Goal: Information Seeking & Learning: Learn about a topic

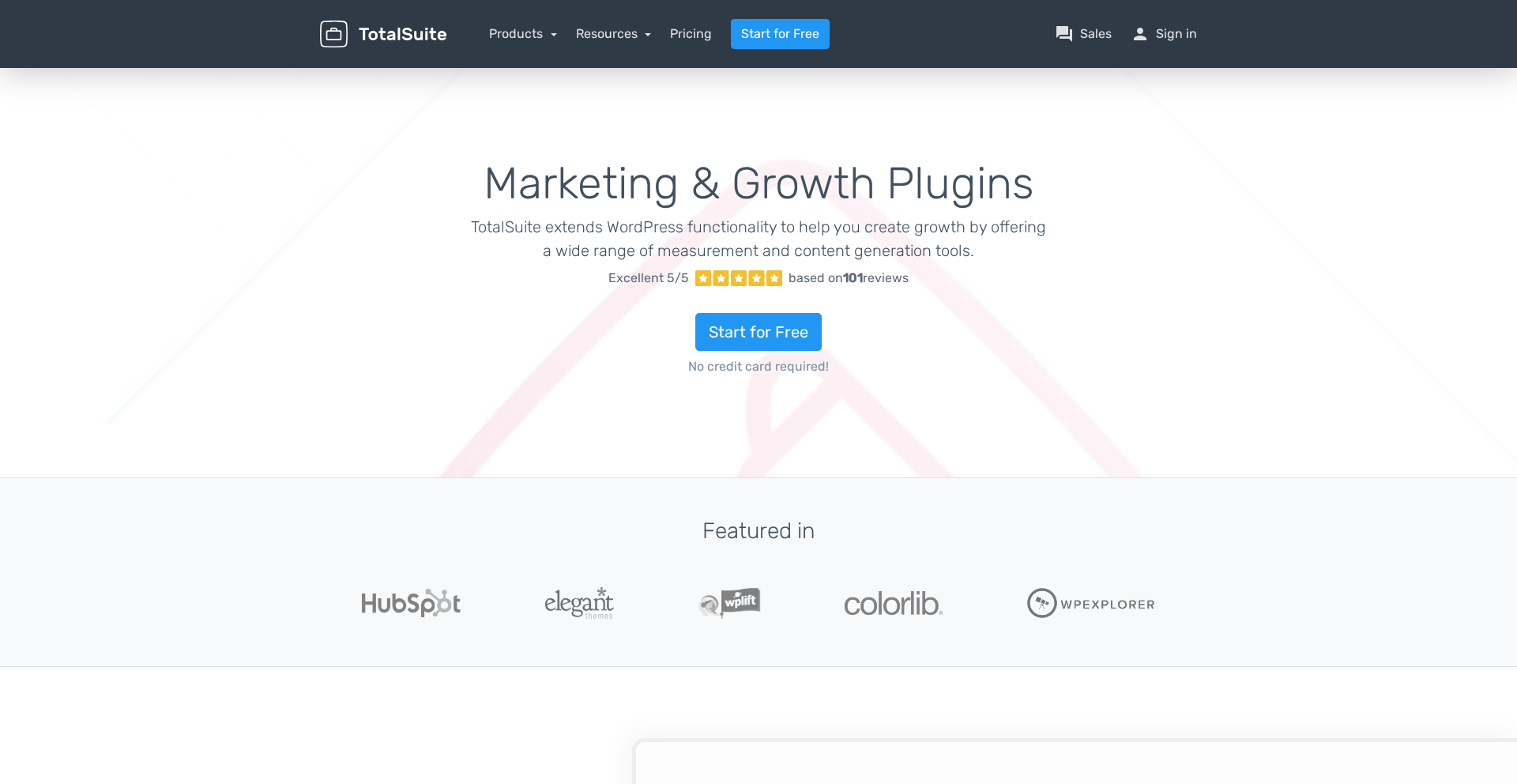
type input "totalsuite"
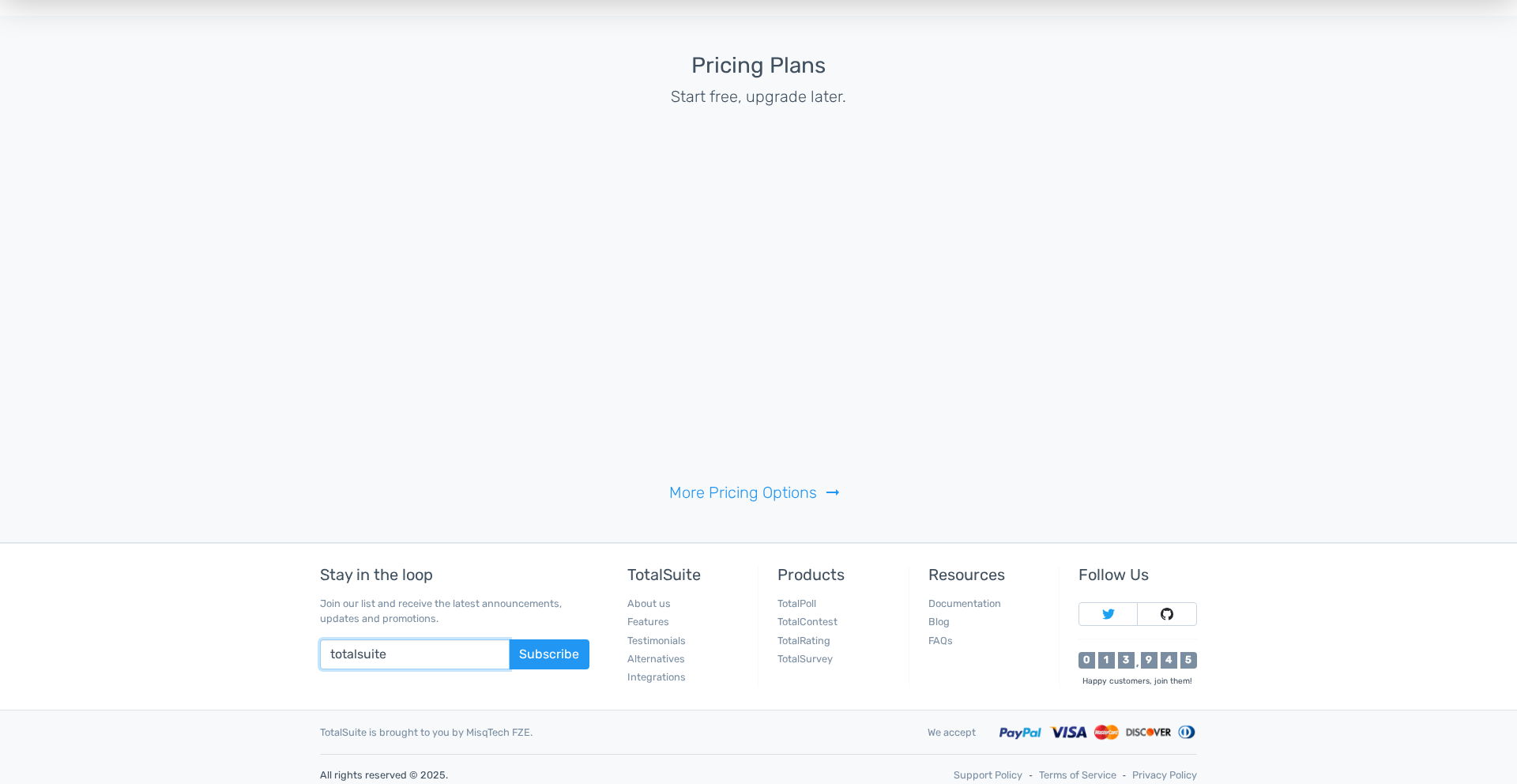
scroll to position [3636, 0]
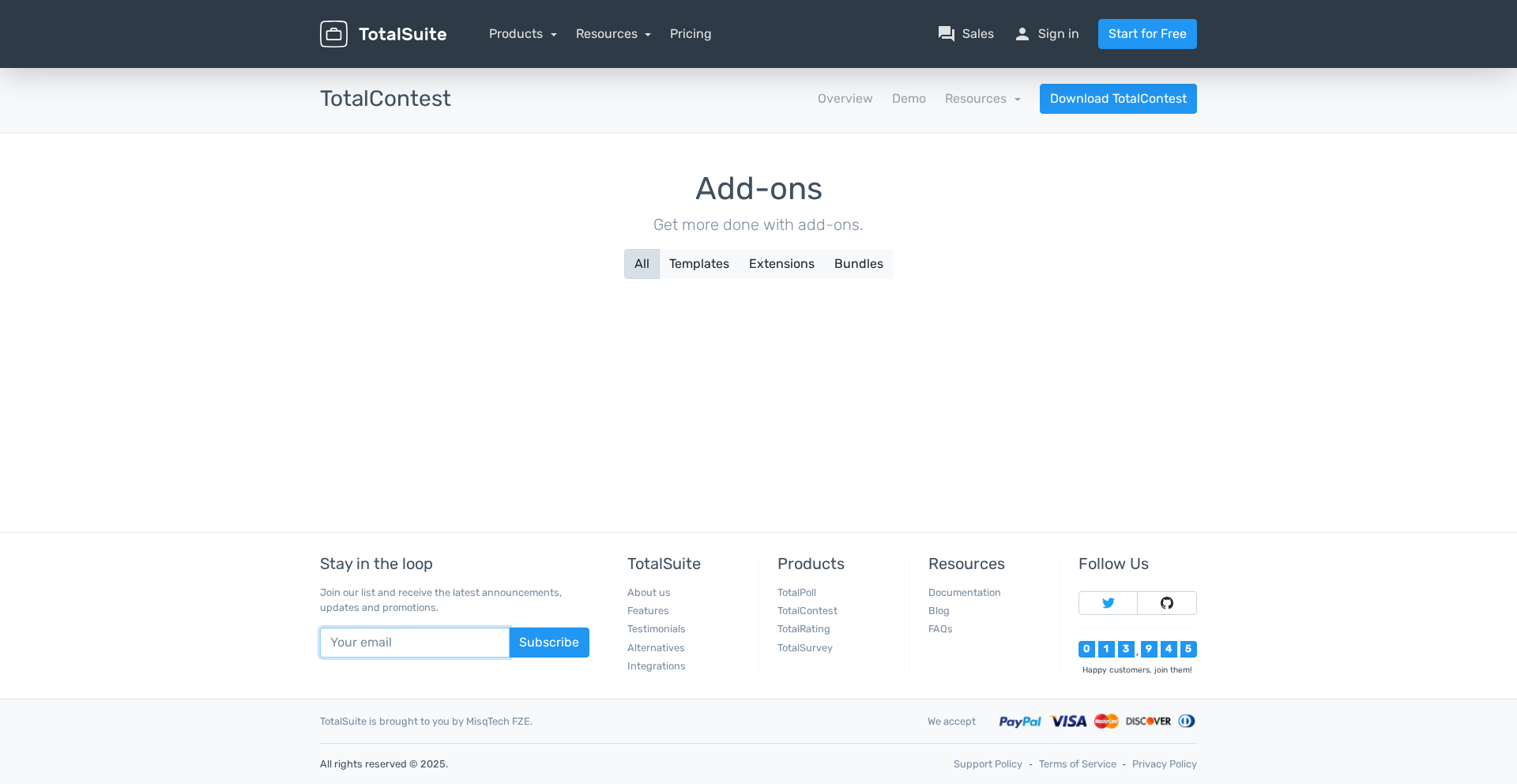
type input "totalsuite"
click at [744, 253] on button "Extensions" at bounding box center [781, 264] width 86 height 30
click at [753, 259] on button "Extensions" at bounding box center [781, 264] width 86 height 30
click at [713, 266] on button "Templates" at bounding box center [698, 264] width 80 height 30
click at [784, 265] on button "Extensions" at bounding box center [781, 264] width 86 height 30
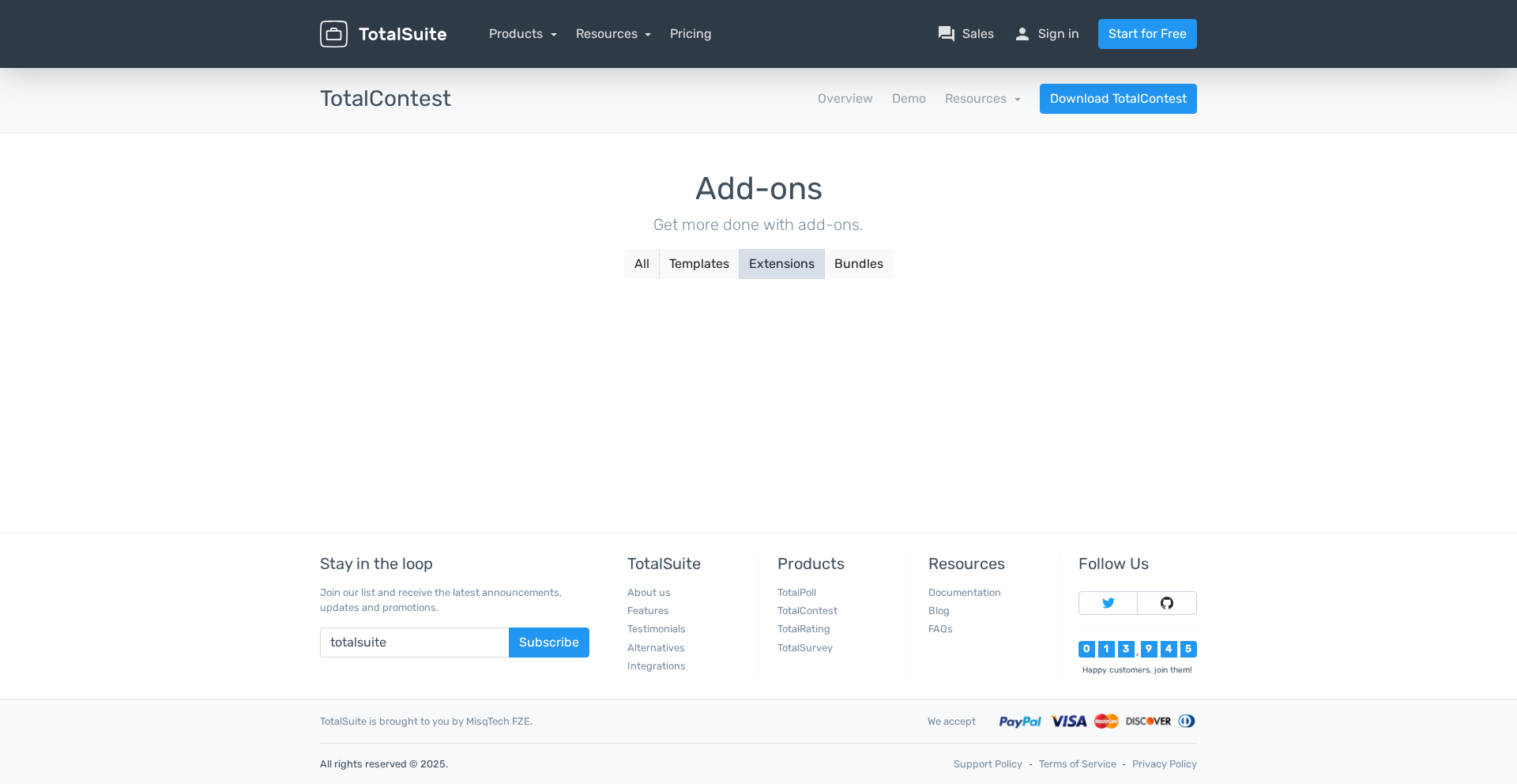
click at [988, 90] on div "Resources school Documentation article Changelog" at bounding box center [982, 98] width 76 height 19
click at [982, 102] on link "Resources" at bounding box center [982, 98] width 76 height 15
click at [898, 97] on link "Demo" at bounding box center [909, 98] width 34 height 19
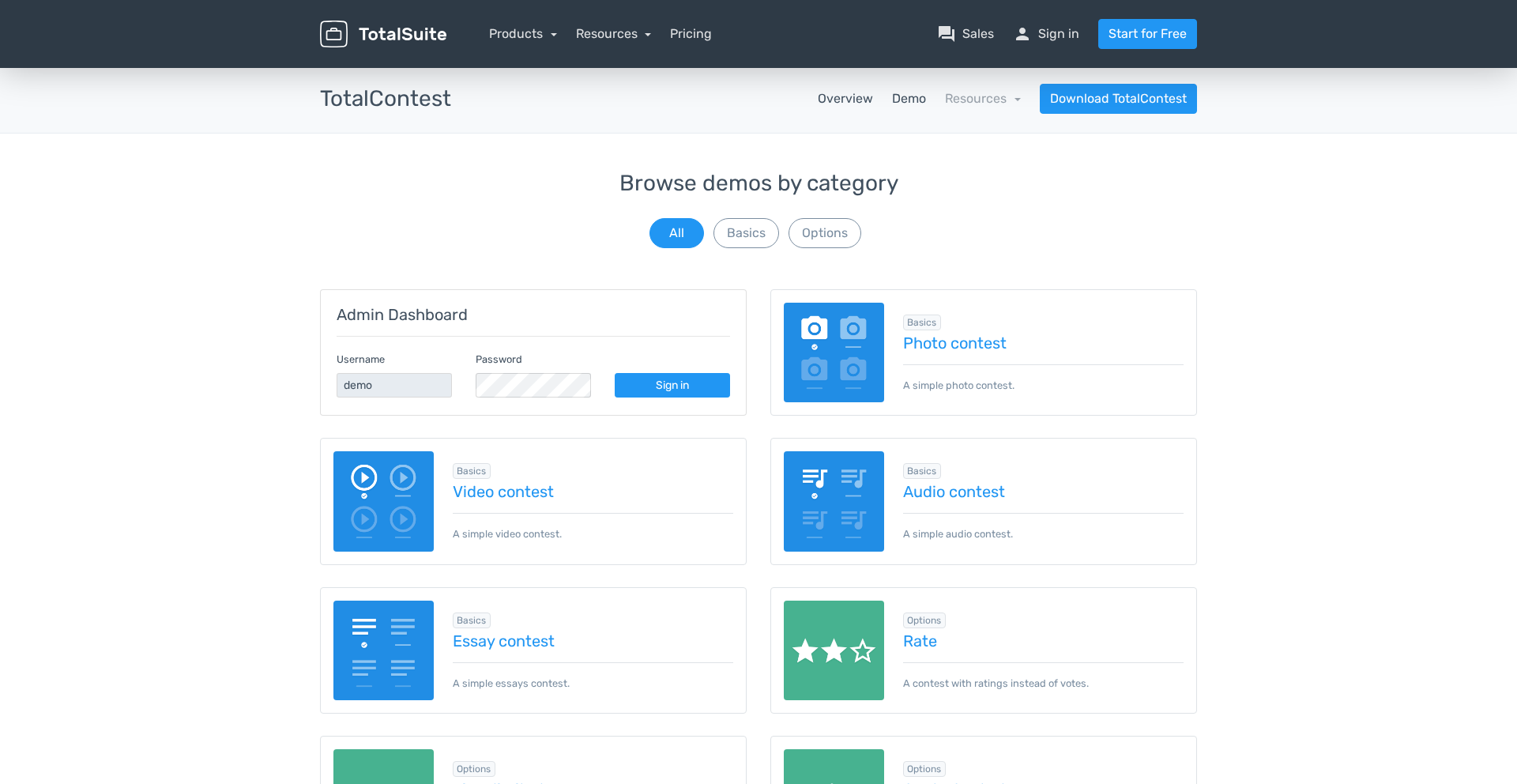
click at [857, 99] on link "Overview" at bounding box center [845, 98] width 55 height 19
click at [848, 99] on link "Overview" at bounding box center [845, 98] width 55 height 19
click at [579, 224] on div "Browse demos by category All Basics Options" at bounding box center [758, 211] width 877 height 80
click at [511, 43] on nav "Products TotalPoll WordPress Poll and Contest Plugin TotalContest WordPress Con…" at bounding box center [832, 34] width 750 height 30
click at [517, 40] on link "Products" at bounding box center [522, 34] width 68 height 15
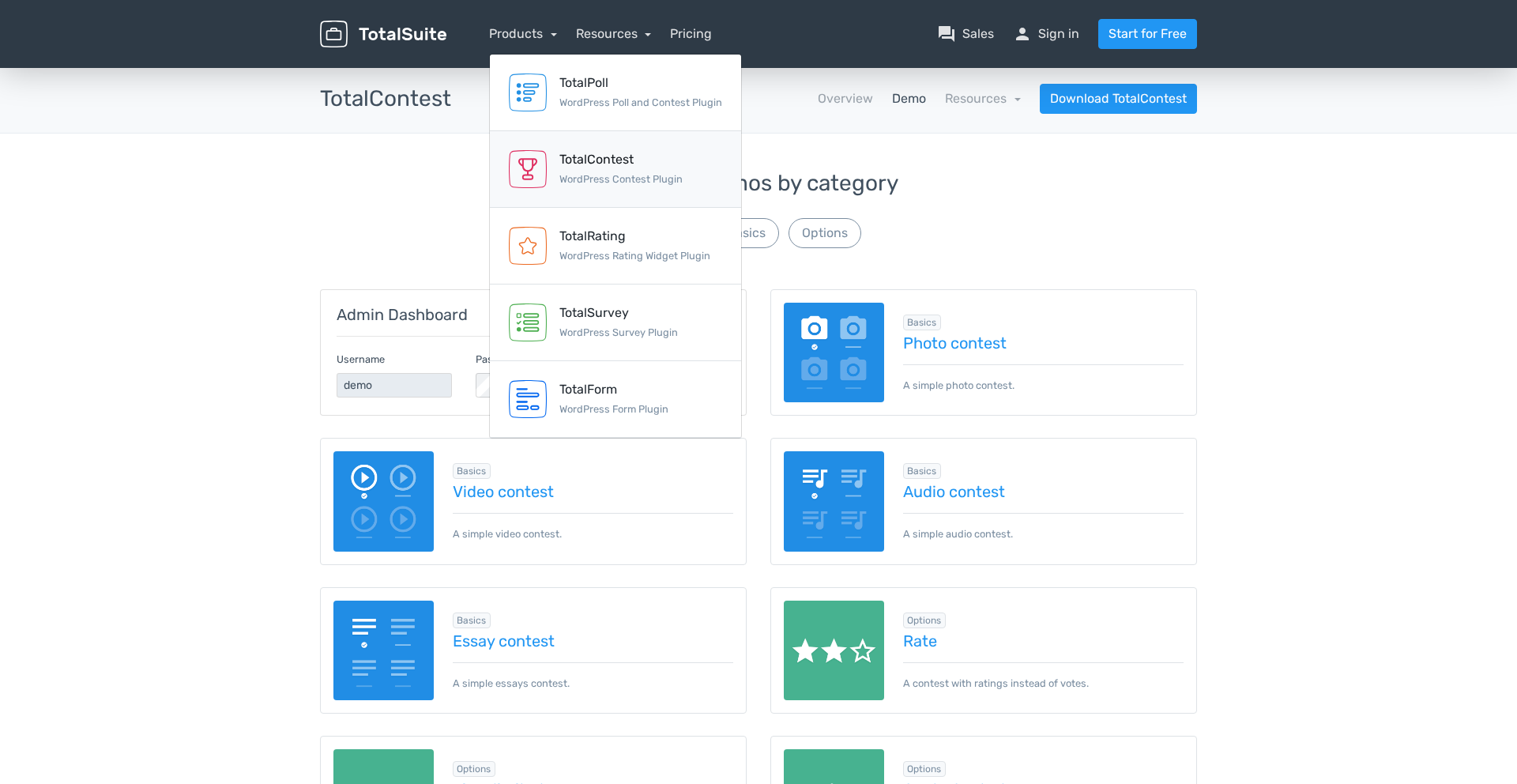
click at [586, 170] on div "TotalContest WordPress Contest Plugin" at bounding box center [621, 168] width 124 height 38
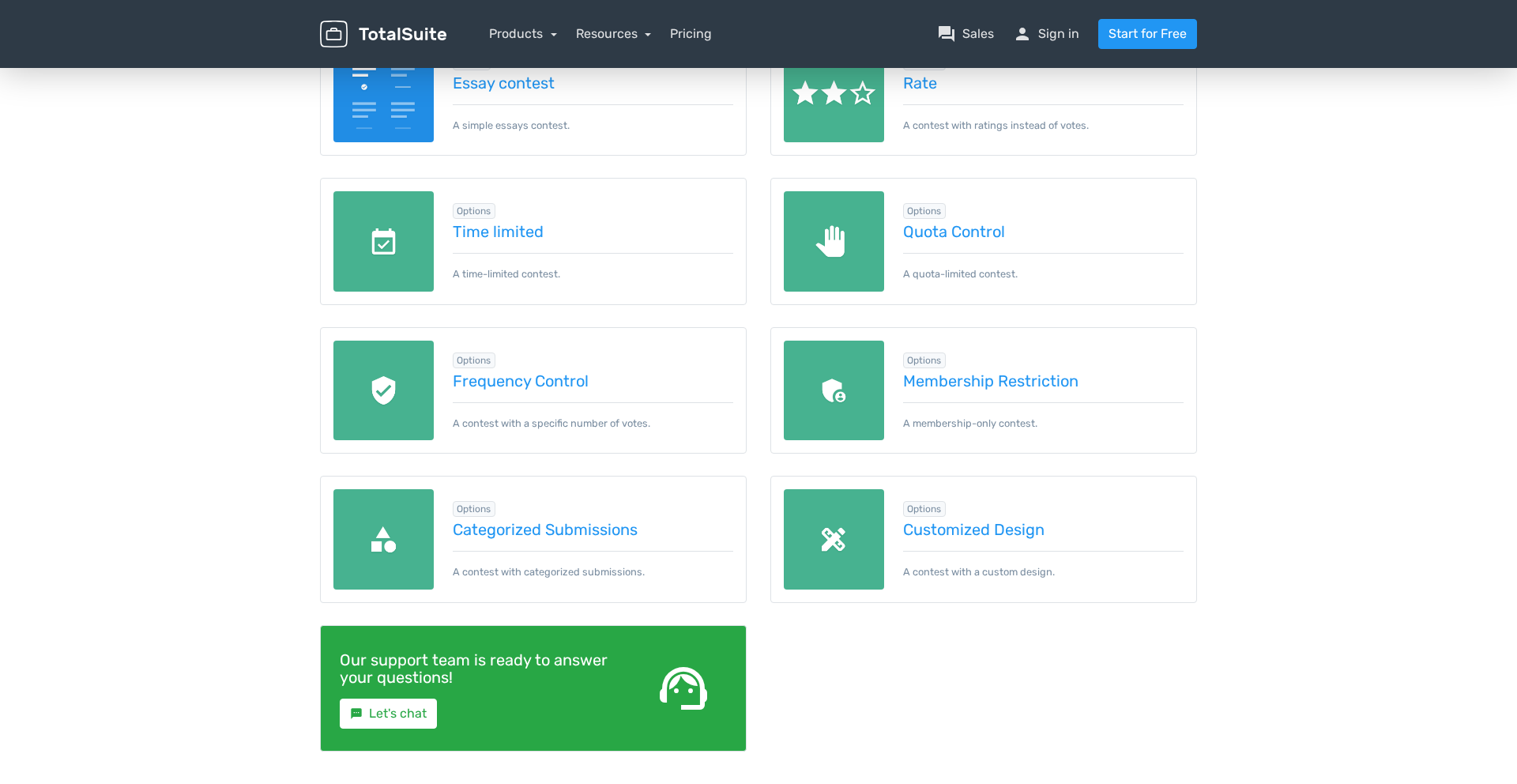
scroll to position [819, 0]
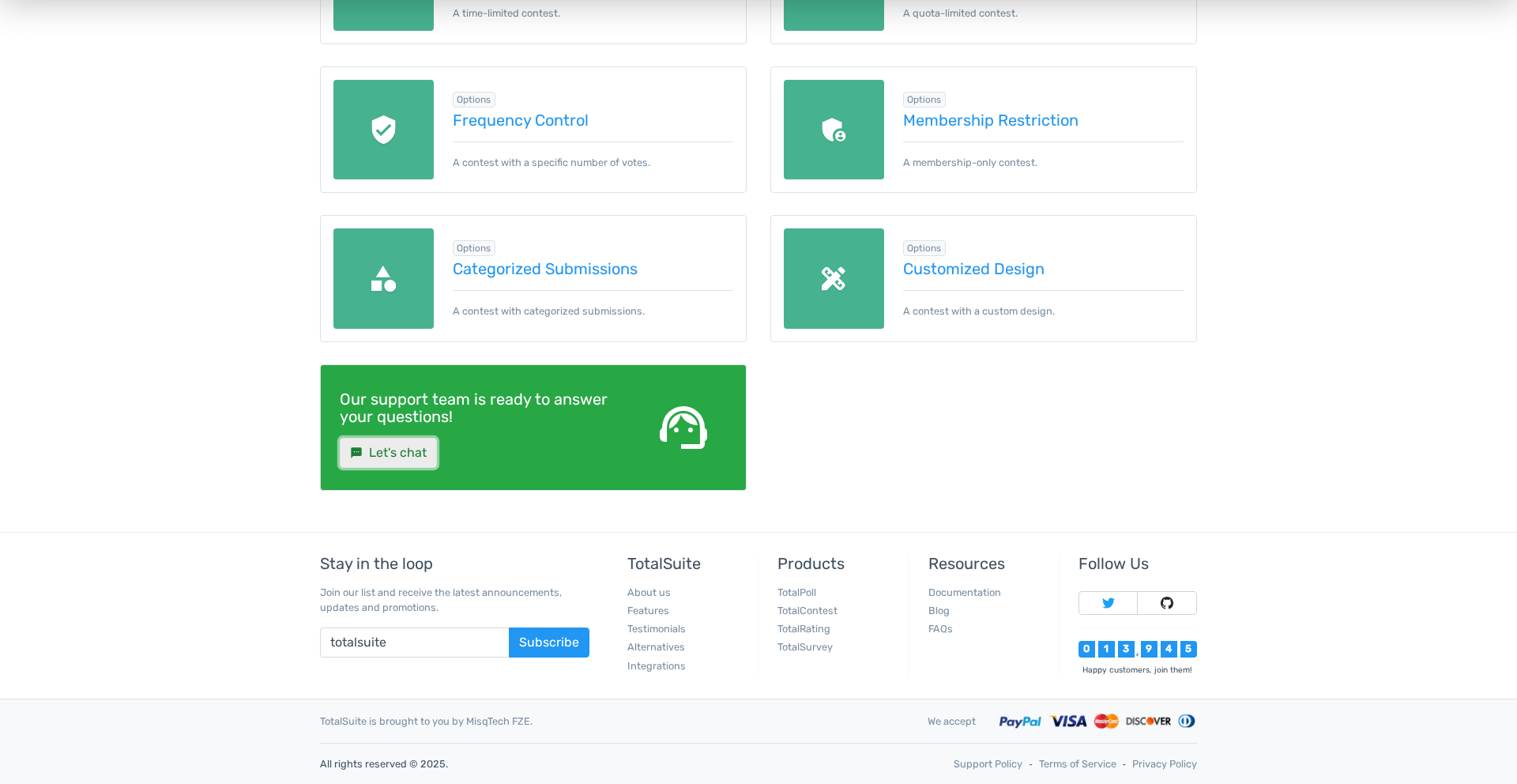
click at [358, 459] on link "sms Let's chat" at bounding box center [388, 452] width 98 height 30
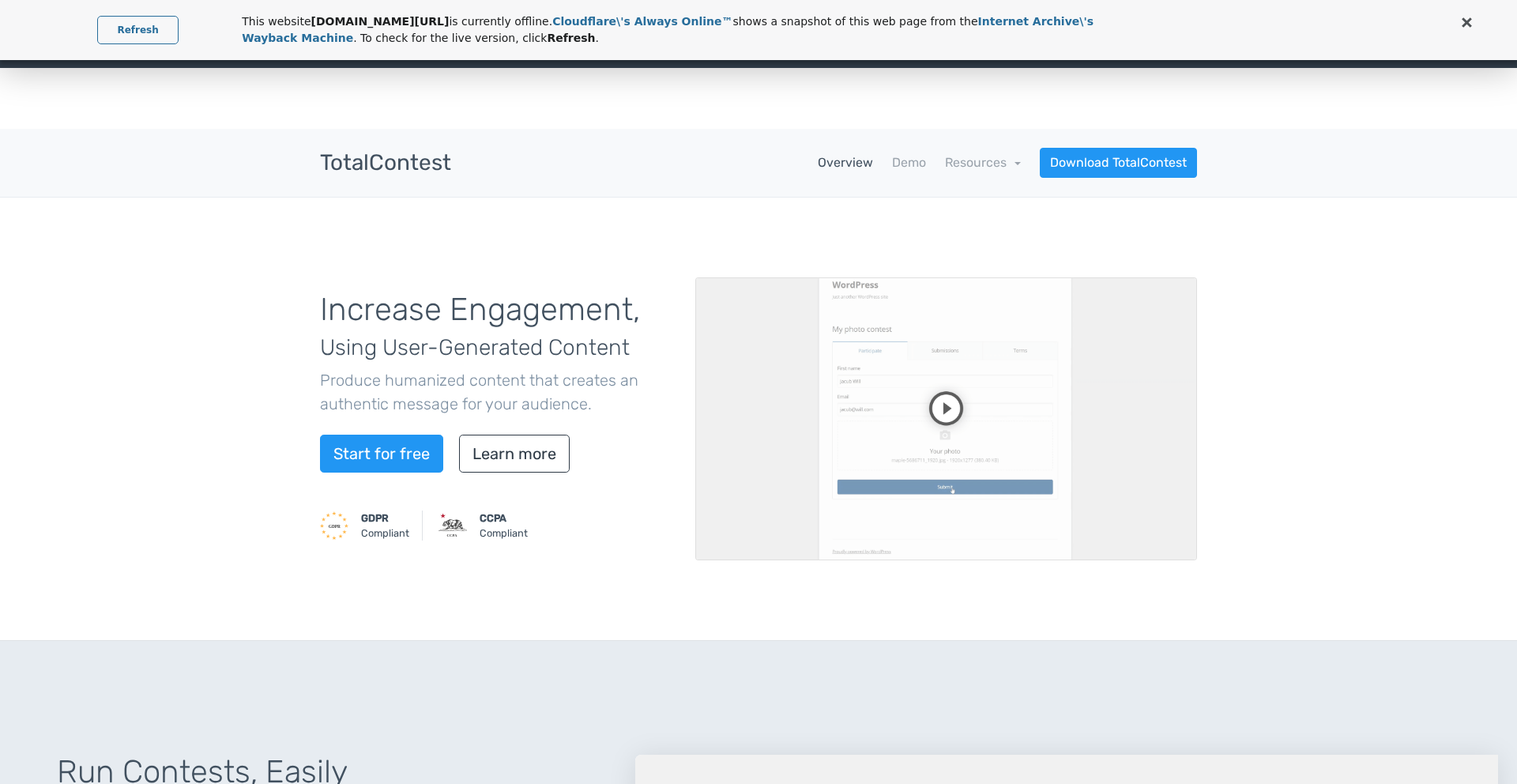
type input "totalsuite"
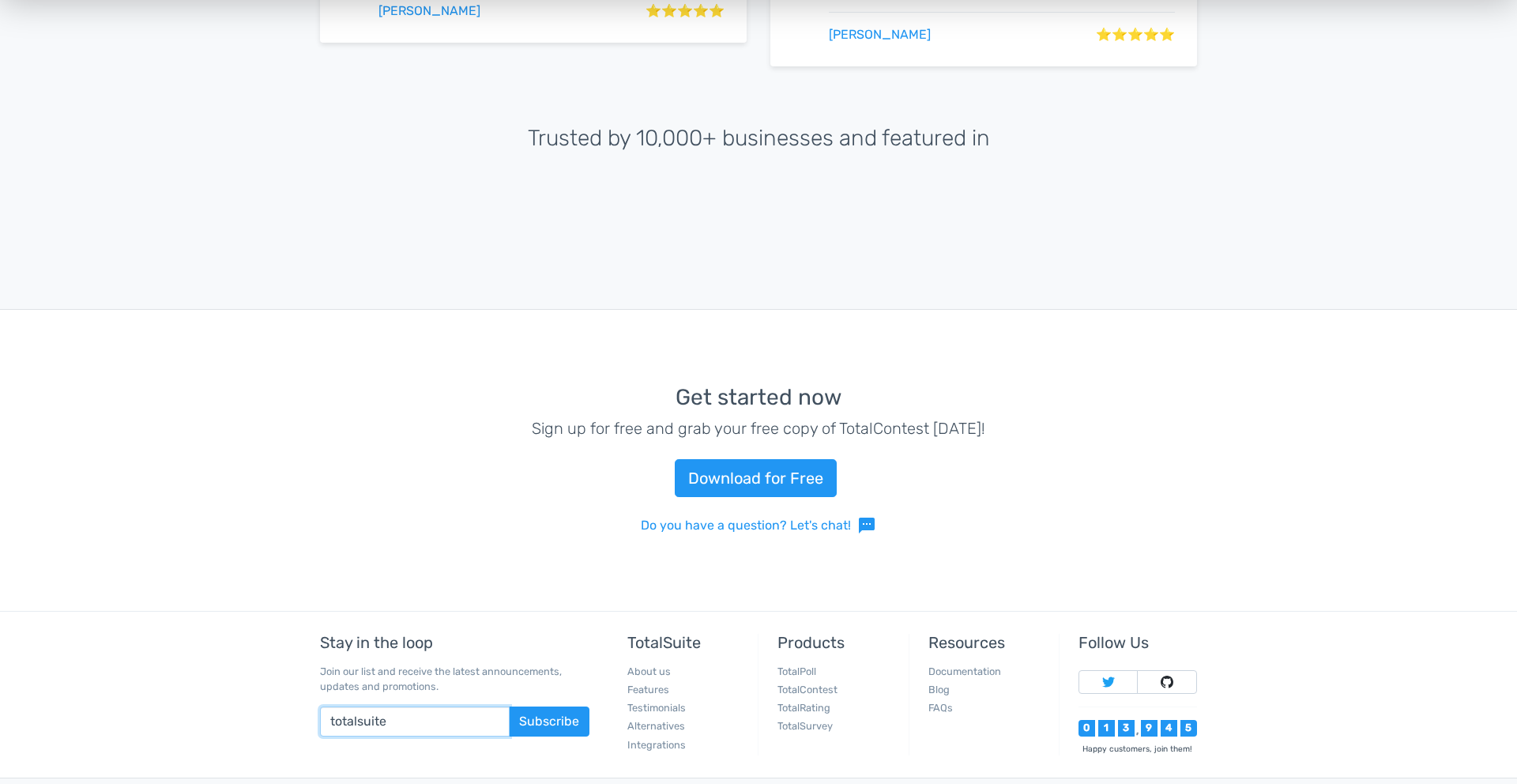
scroll to position [3551, 0]
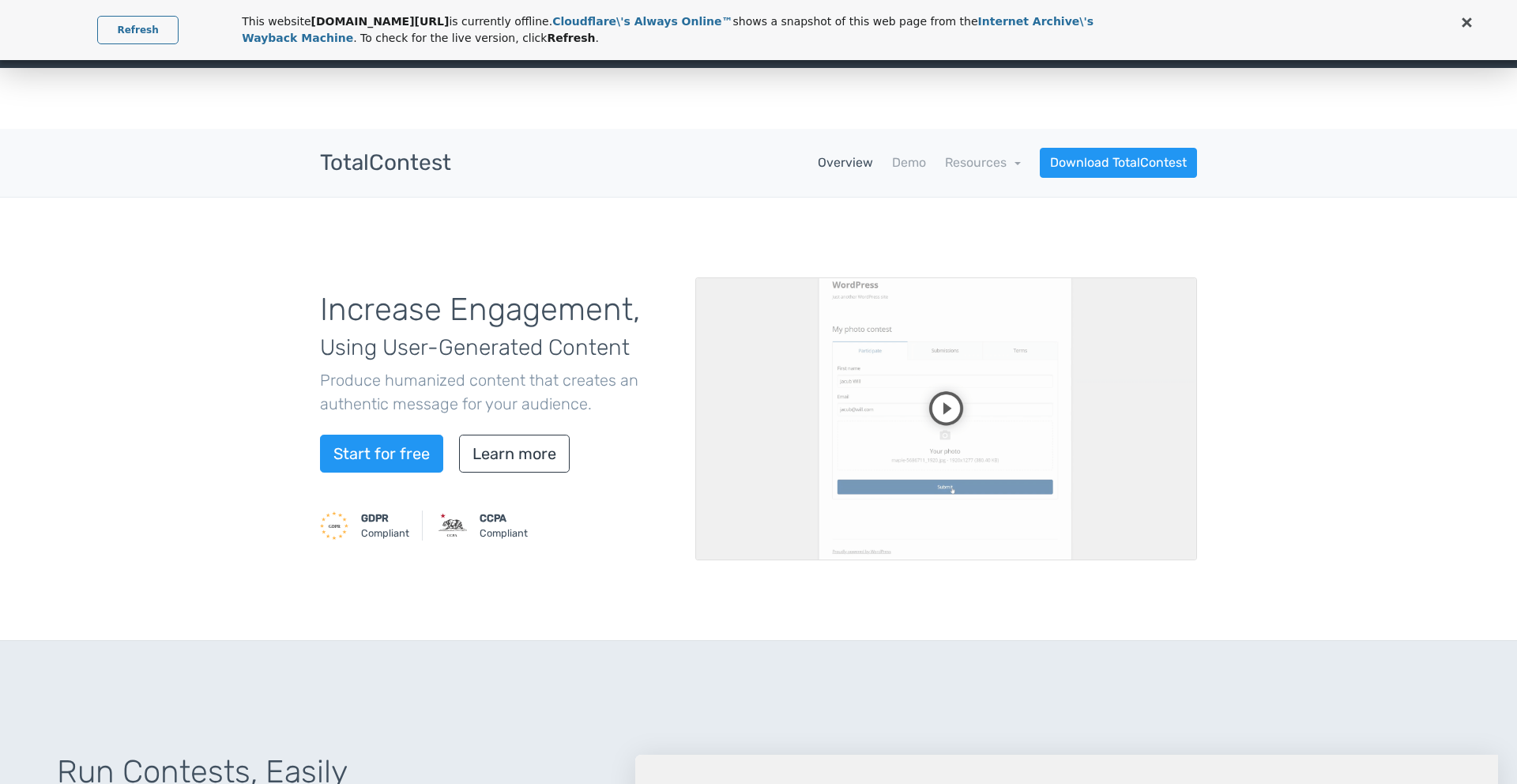
type input "totalsuite"
